Goal: Transaction & Acquisition: Purchase product/service

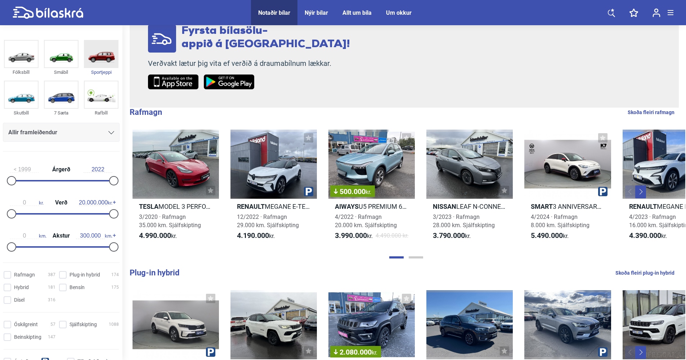
click at [102, 55] on img at bounding box center [101, 54] width 33 height 27
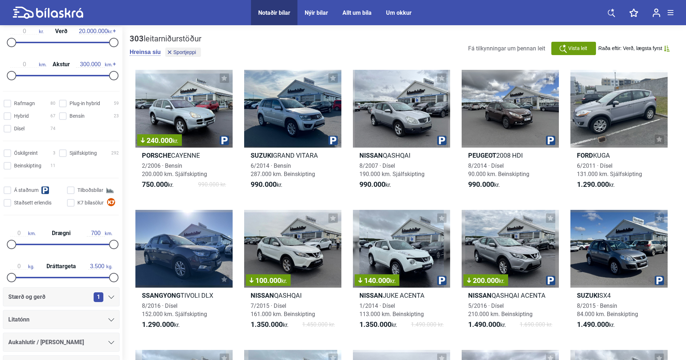
scroll to position [180, 0]
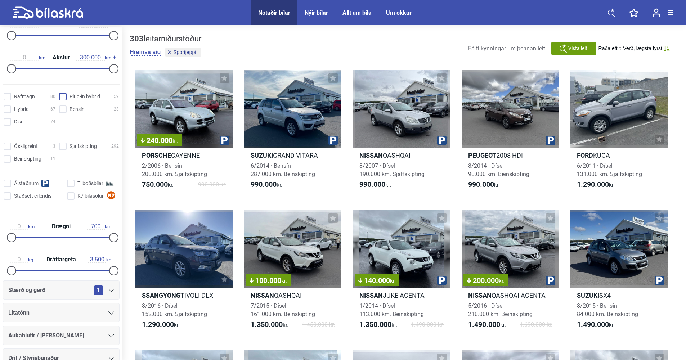
click at [64, 95] on hybrid "Plug-in hybrid 59" at bounding box center [90, 97] width 60 height 8
checkbox hybrid "true"
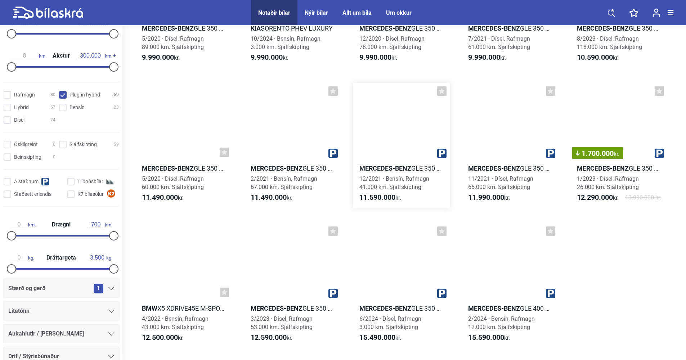
scroll to position [1405, 0]
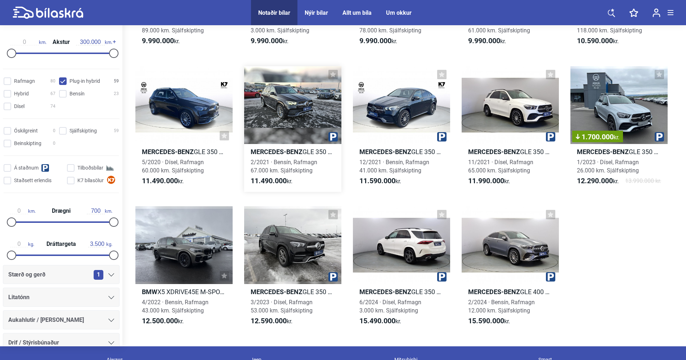
click at [290, 150] on b "Mercedes-Benz" at bounding box center [277, 152] width 52 height 8
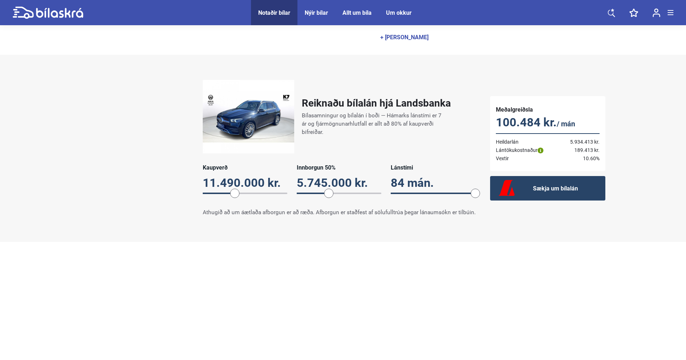
scroll to position [432, 0]
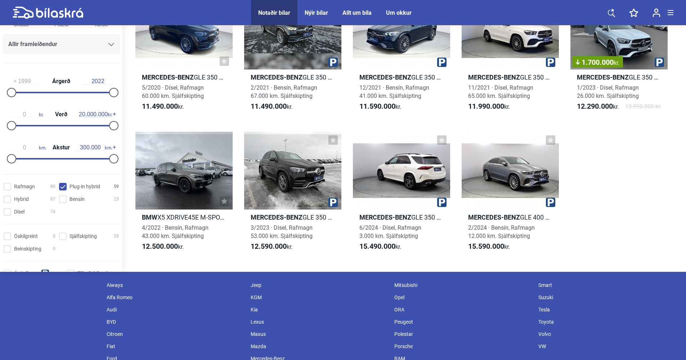
scroll to position [1514, 0]
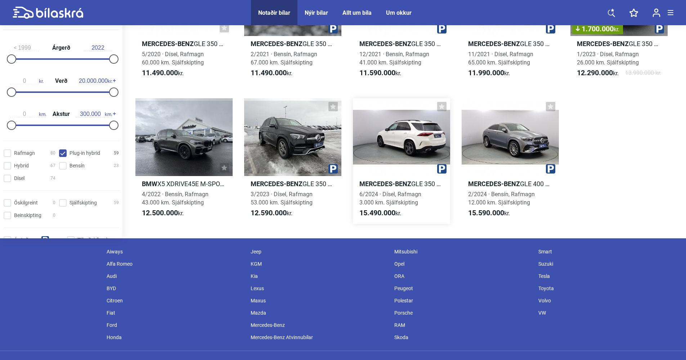
click at [400, 173] on div at bounding box center [401, 137] width 97 height 78
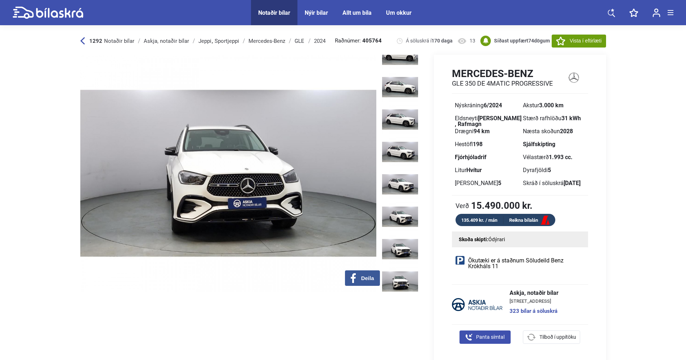
scroll to position [505, 0]
